Goal: Transaction & Acquisition: Purchase product/service

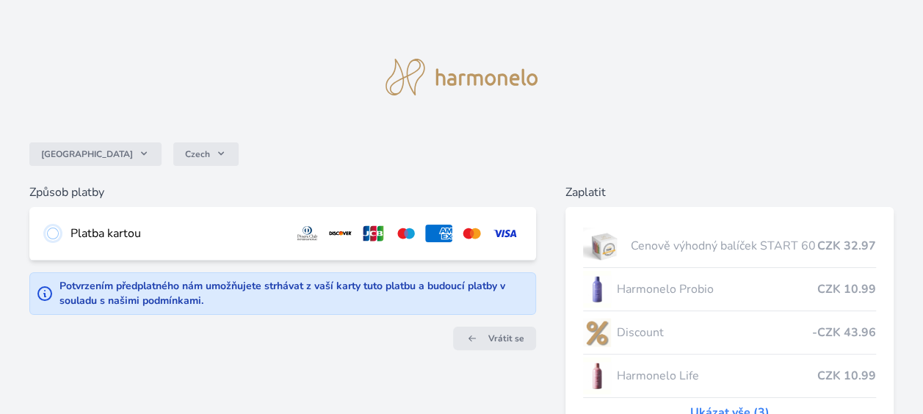
click at [57, 232] on input "radio" at bounding box center [53, 234] width 12 height 12
radio input "true"
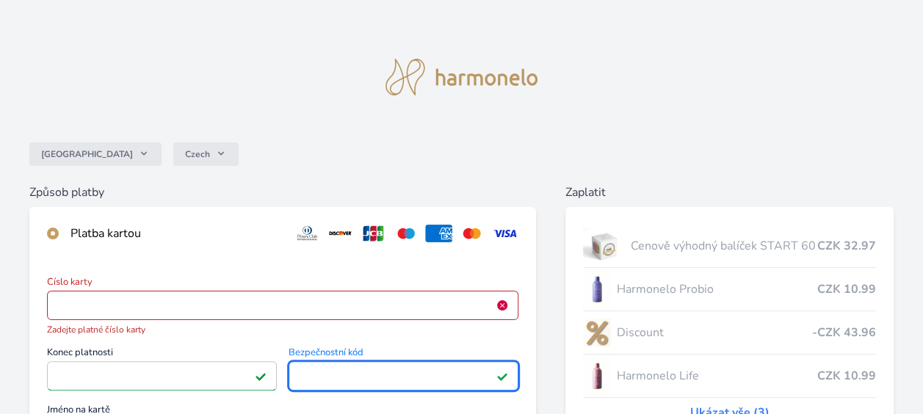
scroll to position [73, 0]
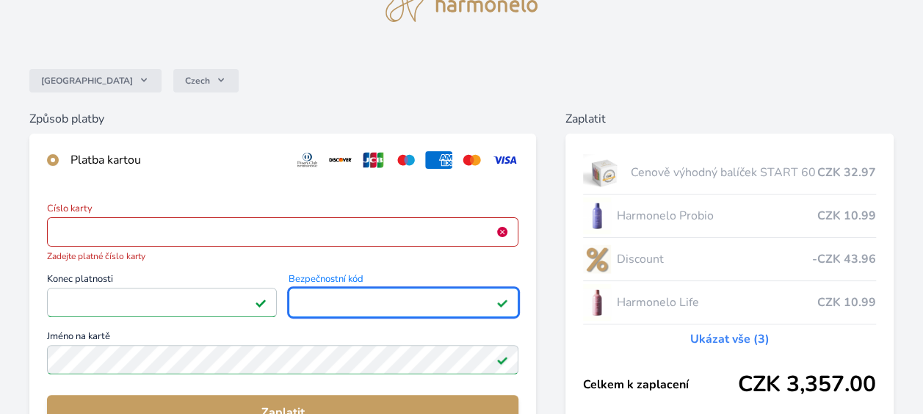
click at [283, 335] on span "Jméno na kartě" at bounding box center [282, 338] width 471 height 13
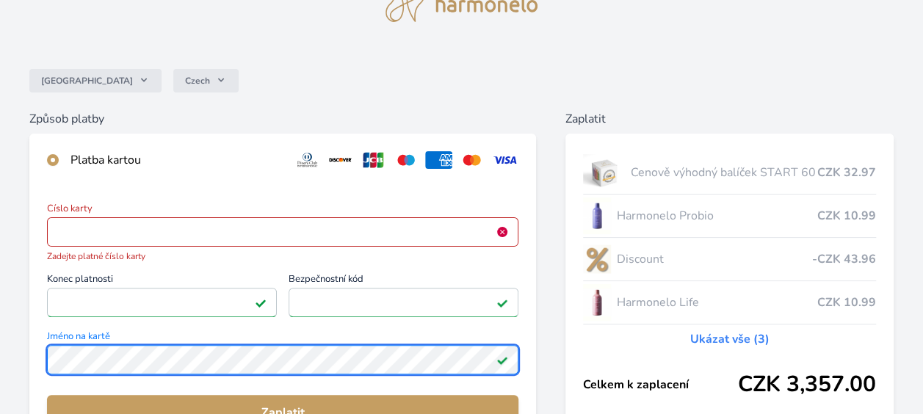
scroll to position [147, 0]
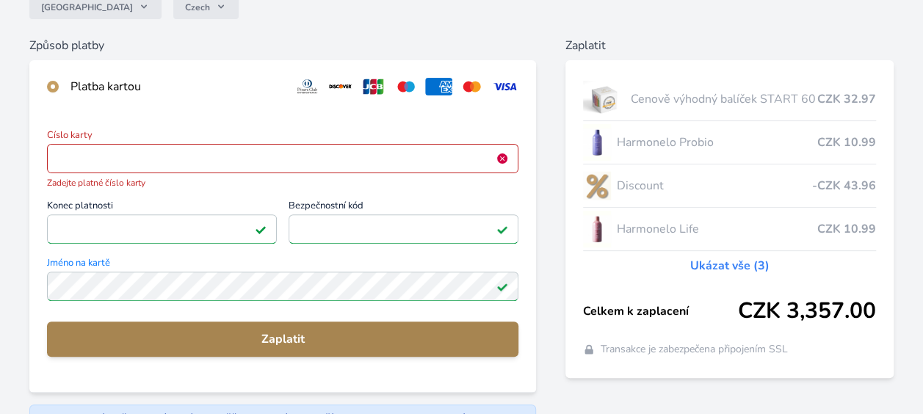
click at [303, 341] on span "Zaplatit" at bounding box center [283, 339] width 448 height 18
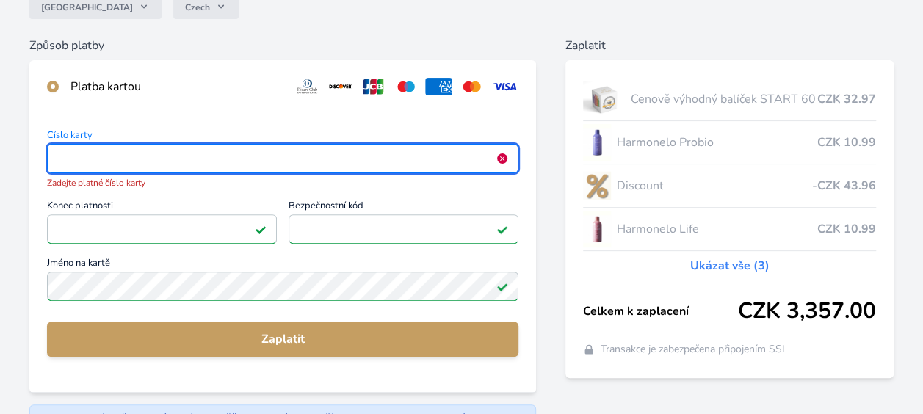
click at [139, 186] on span "Zadejte platné číslo karty" at bounding box center [282, 182] width 471 height 13
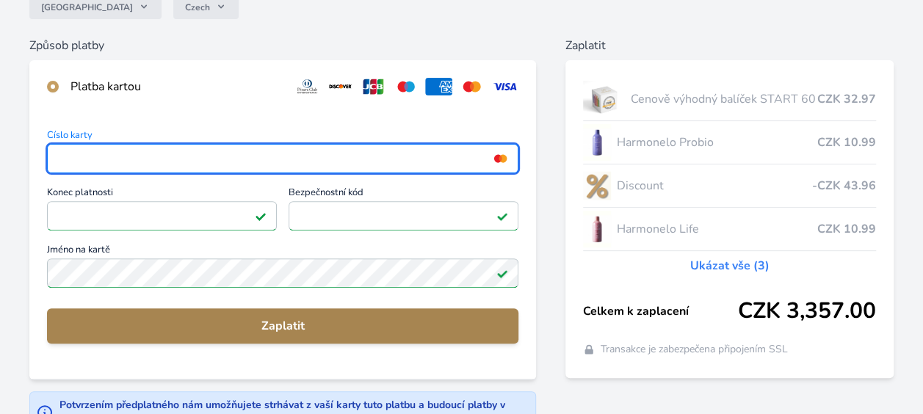
click at [285, 333] on span "Zaplatit" at bounding box center [283, 326] width 448 height 18
